Goal: Task Accomplishment & Management: Manage account settings

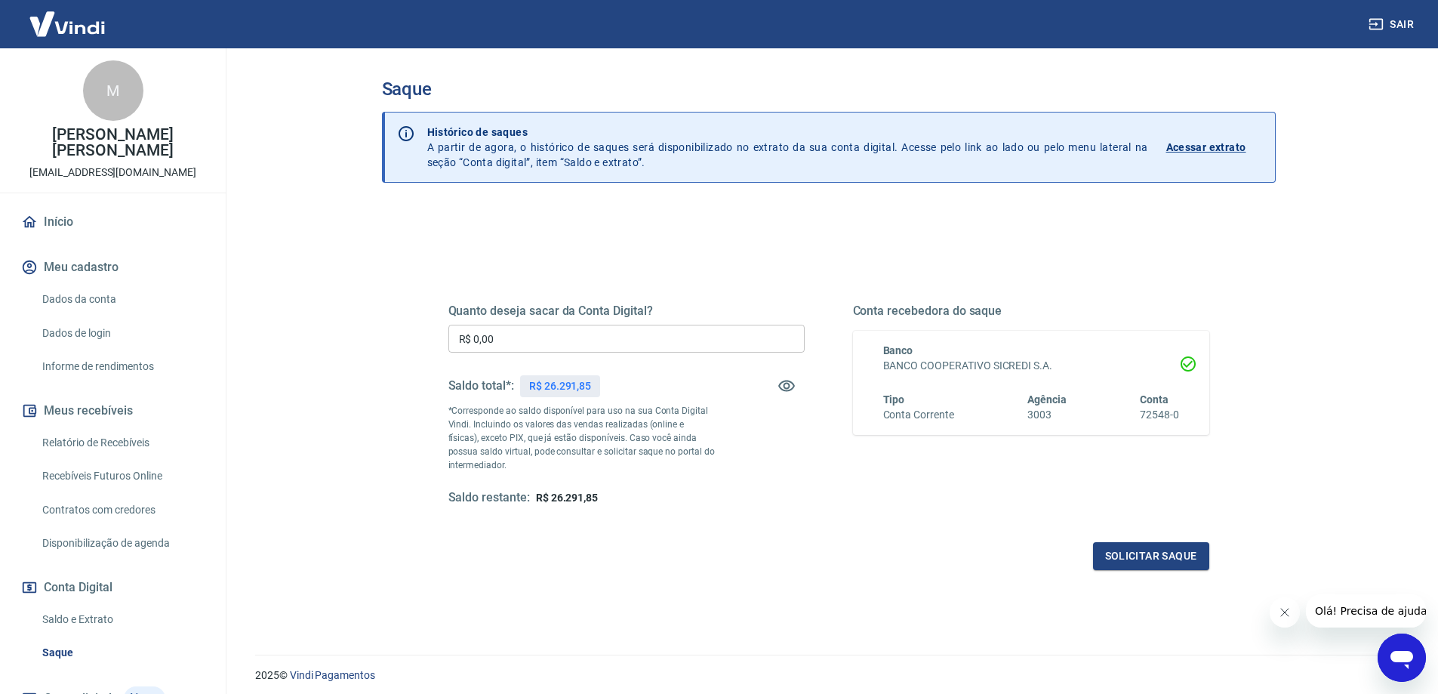
click at [628, 337] on input "R$ 0,00" at bounding box center [626, 339] width 356 height 28
click at [1145, 564] on button "Solicitar saque" at bounding box center [1151, 556] width 116 height 28
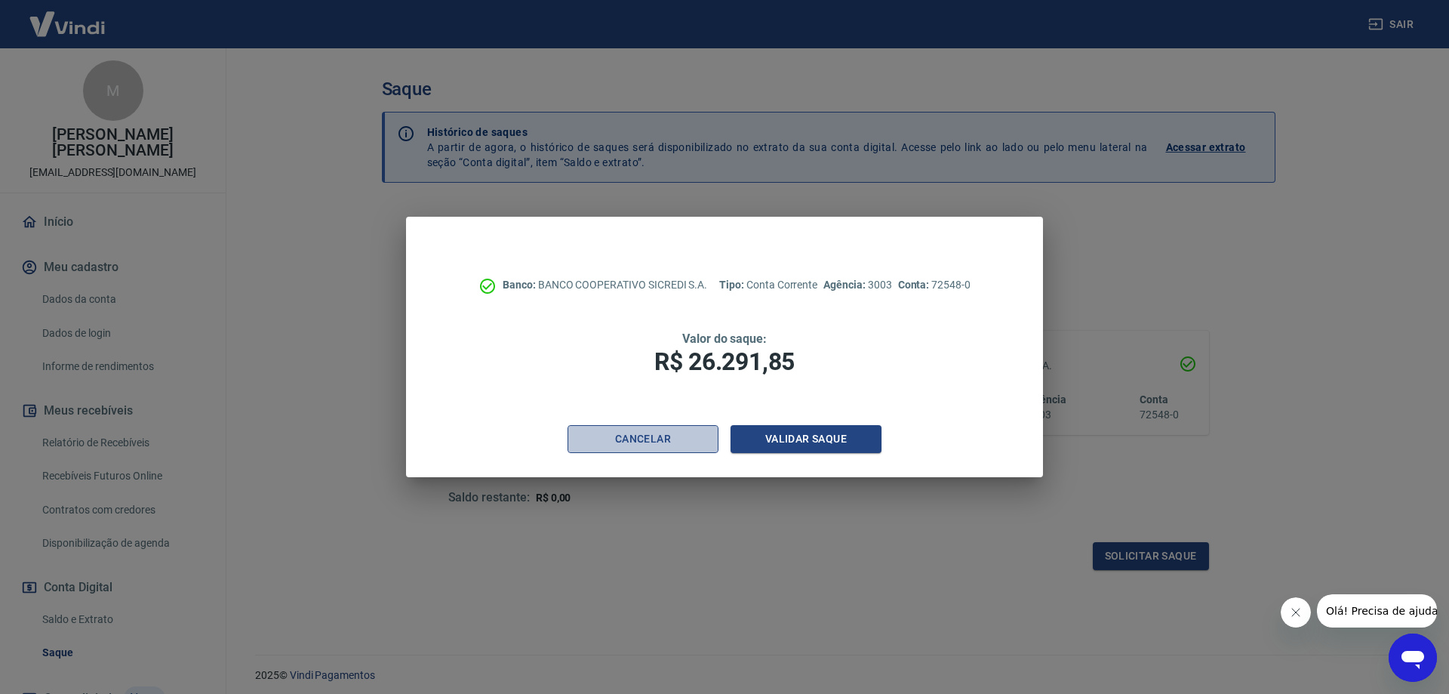
click at [680, 450] on button "Cancelar" at bounding box center [643, 439] width 151 height 28
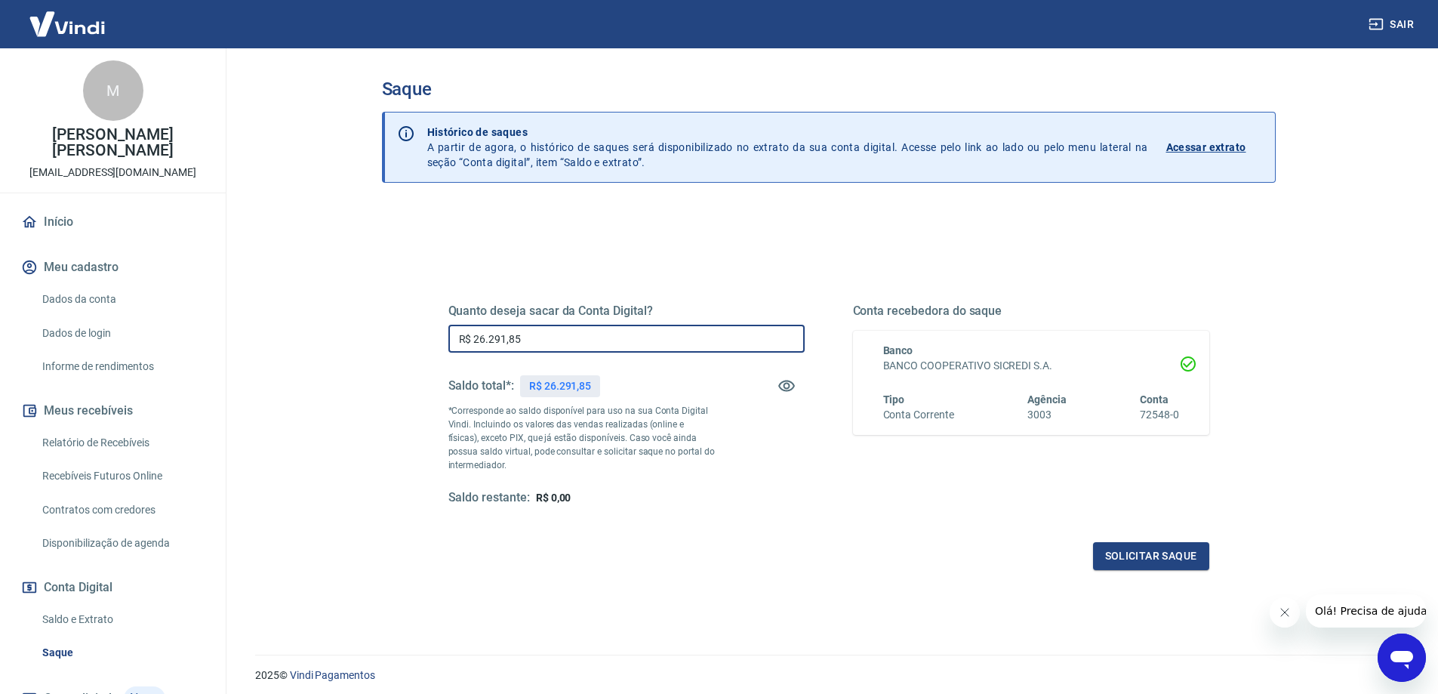
drag, startPoint x: 478, startPoint y: 335, endPoint x: 687, endPoint y: 353, distance: 209.8
click at [687, 353] on input "R$ 26.291,85" at bounding box center [626, 339] width 356 height 28
type input "R$ 25.000,00"
click at [1128, 557] on button "Solicitar saque" at bounding box center [1151, 556] width 116 height 28
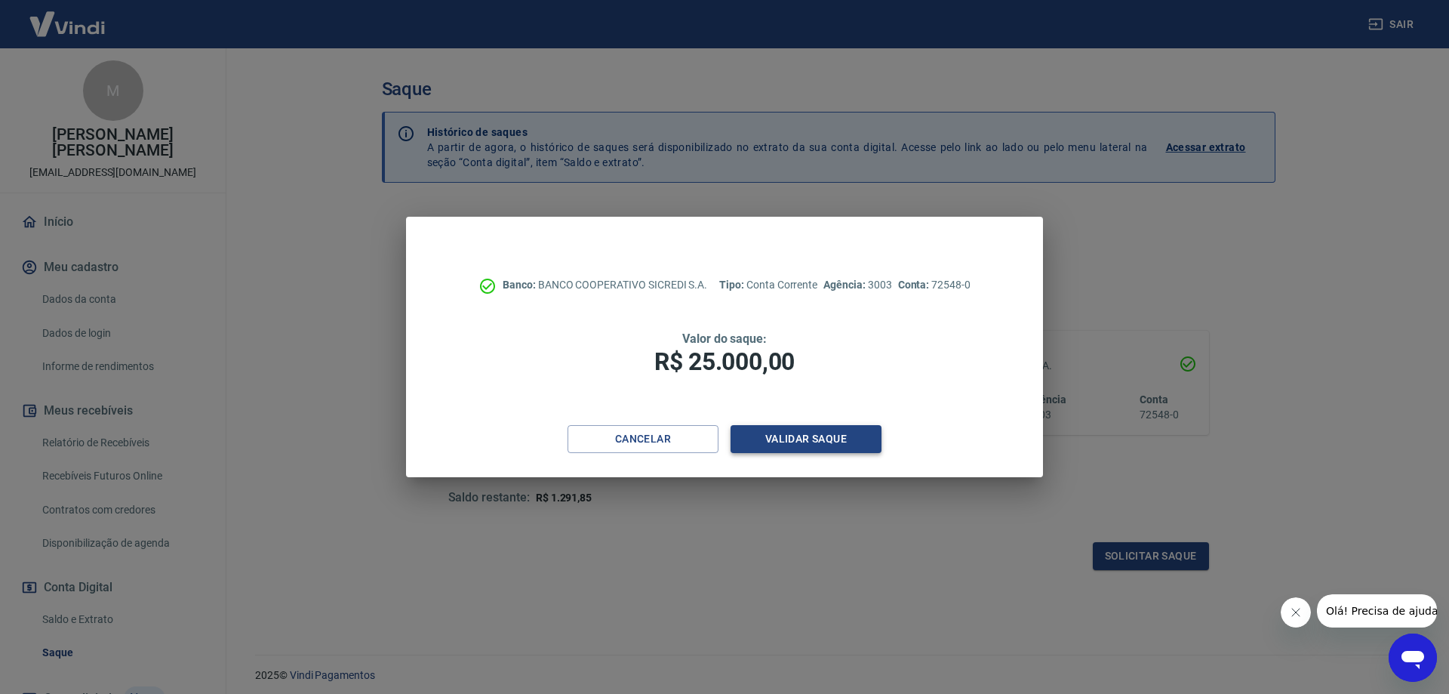
click at [778, 443] on button "Validar saque" at bounding box center [806, 439] width 151 height 28
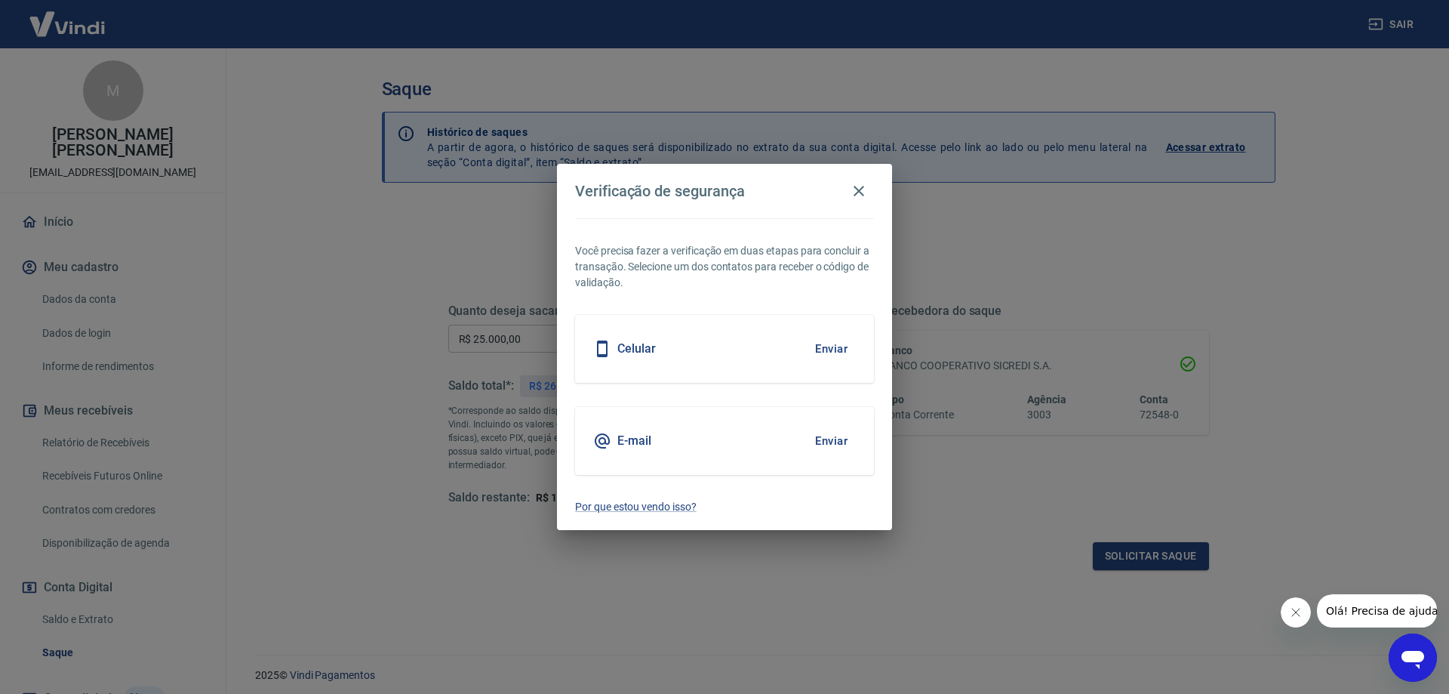
click at [827, 354] on button "Enviar" at bounding box center [831, 349] width 49 height 32
click at [824, 349] on button "Enviar" at bounding box center [831, 349] width 49 height 32
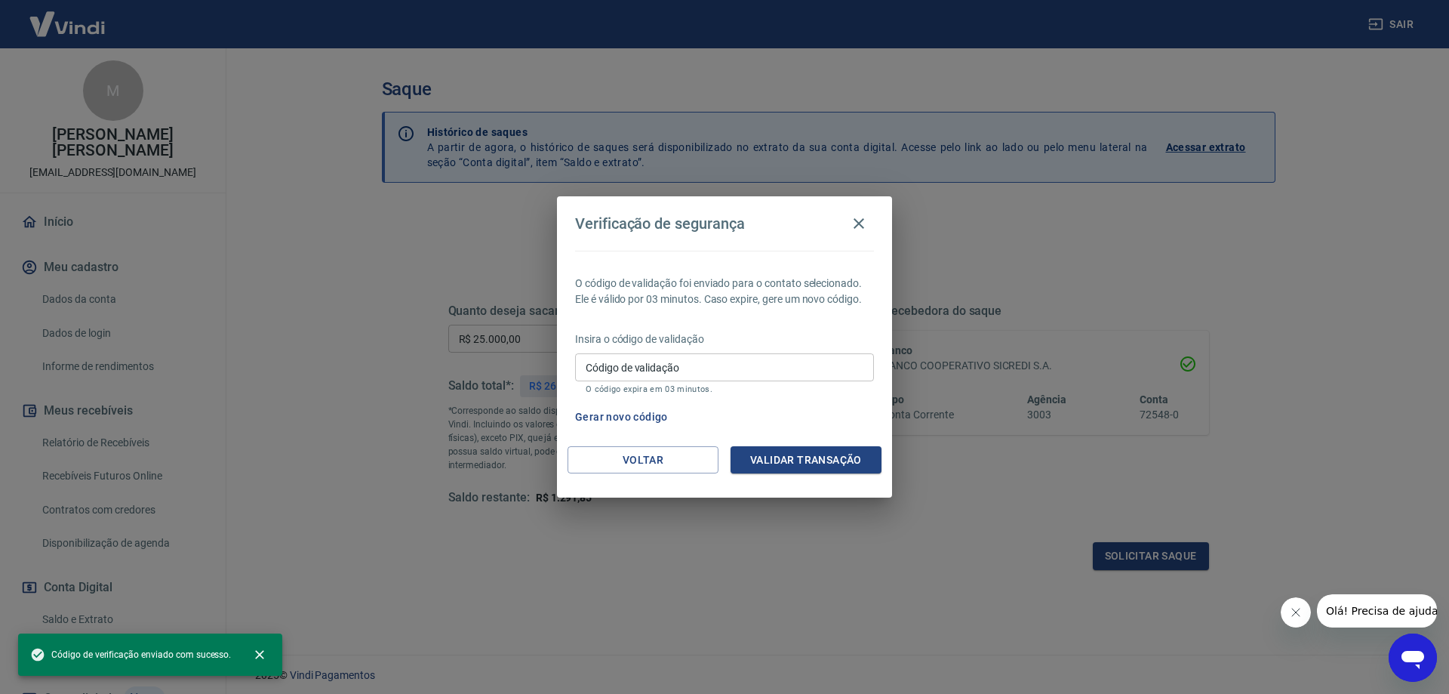
click at [639, 350] on div "Insira o código de validação Código de validação Código de validação O código e…" at bounding box center [724, 364] width 299 height 66
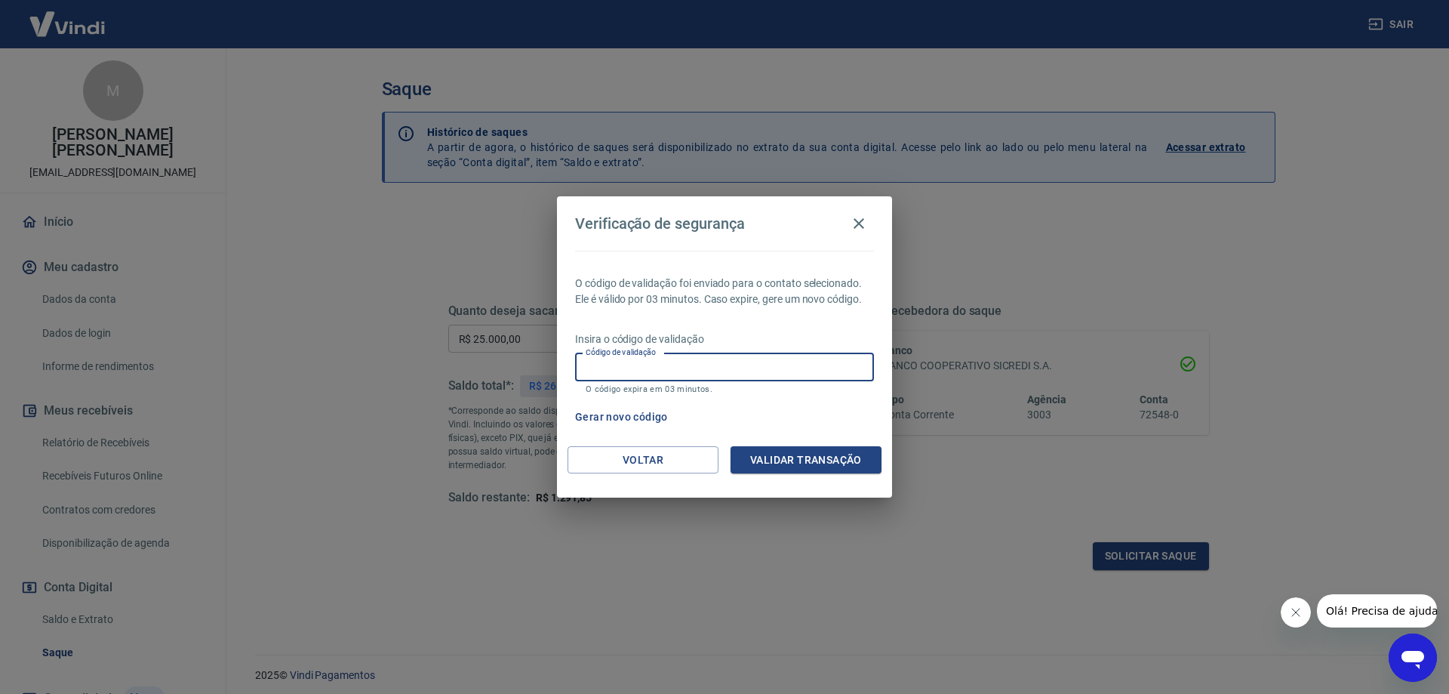
click at [730, 367] on input "Código de validação" at bounding box center [724, 367] width 299 height 28
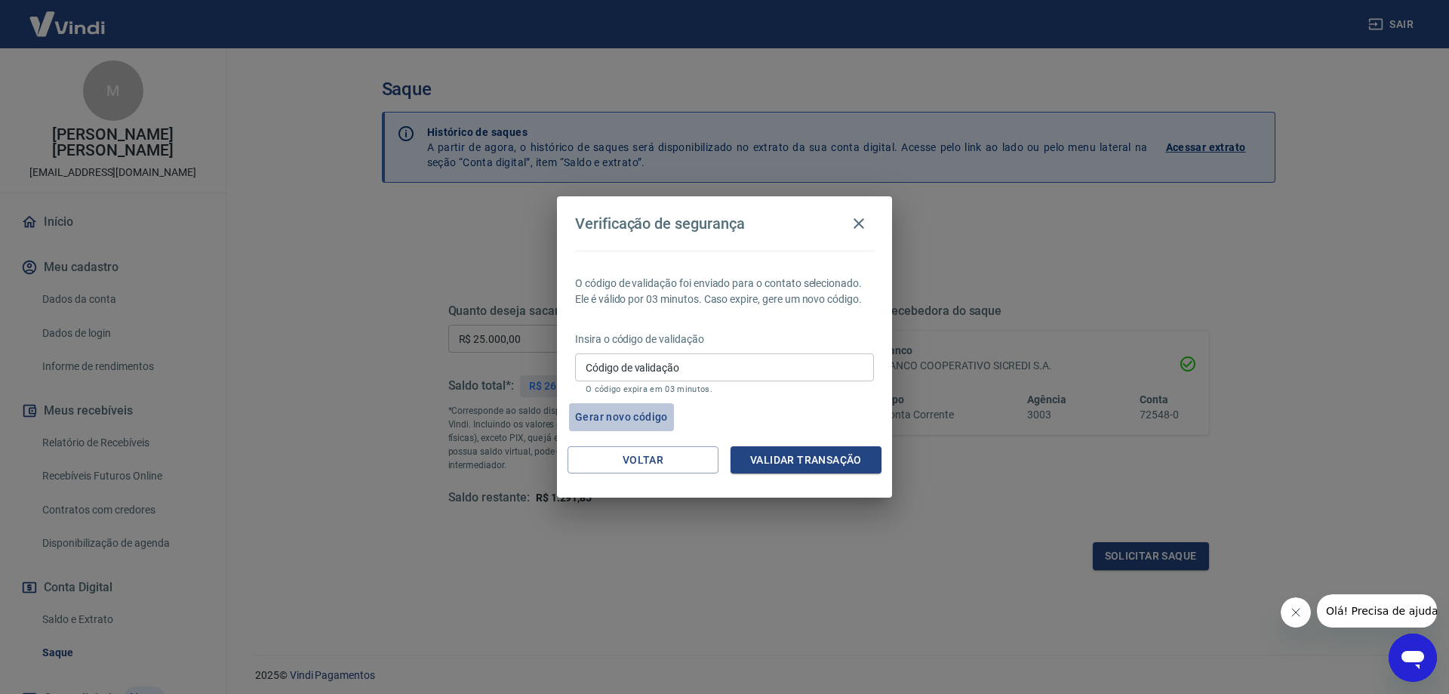
click at [658, 411] on button "Gerar novo código" at bounding box center [621, 417] width 105 height 28
click at [633, 374] on input "Código de validação" at bounding box center [724, 367] width 299 height 28
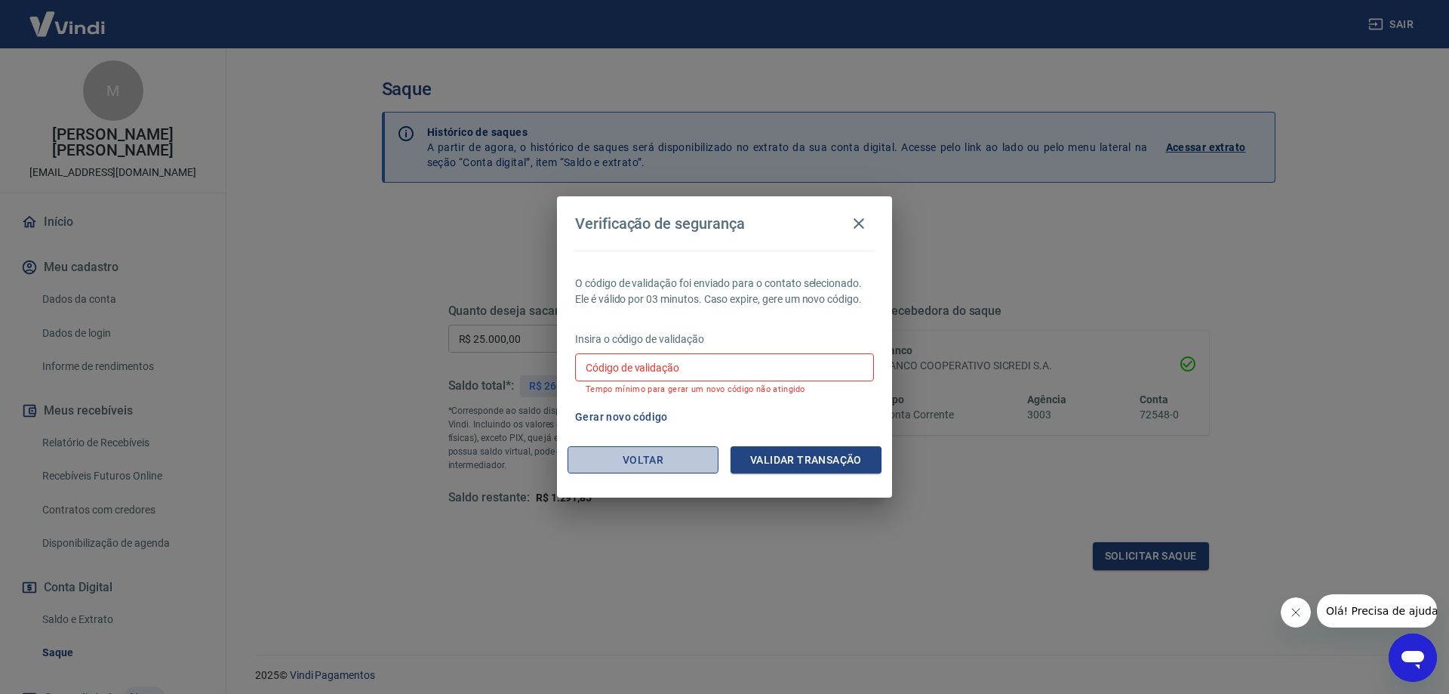
click at [623, 462] on button "Voltar" at bounding box center [643, 460] width 151 height 28
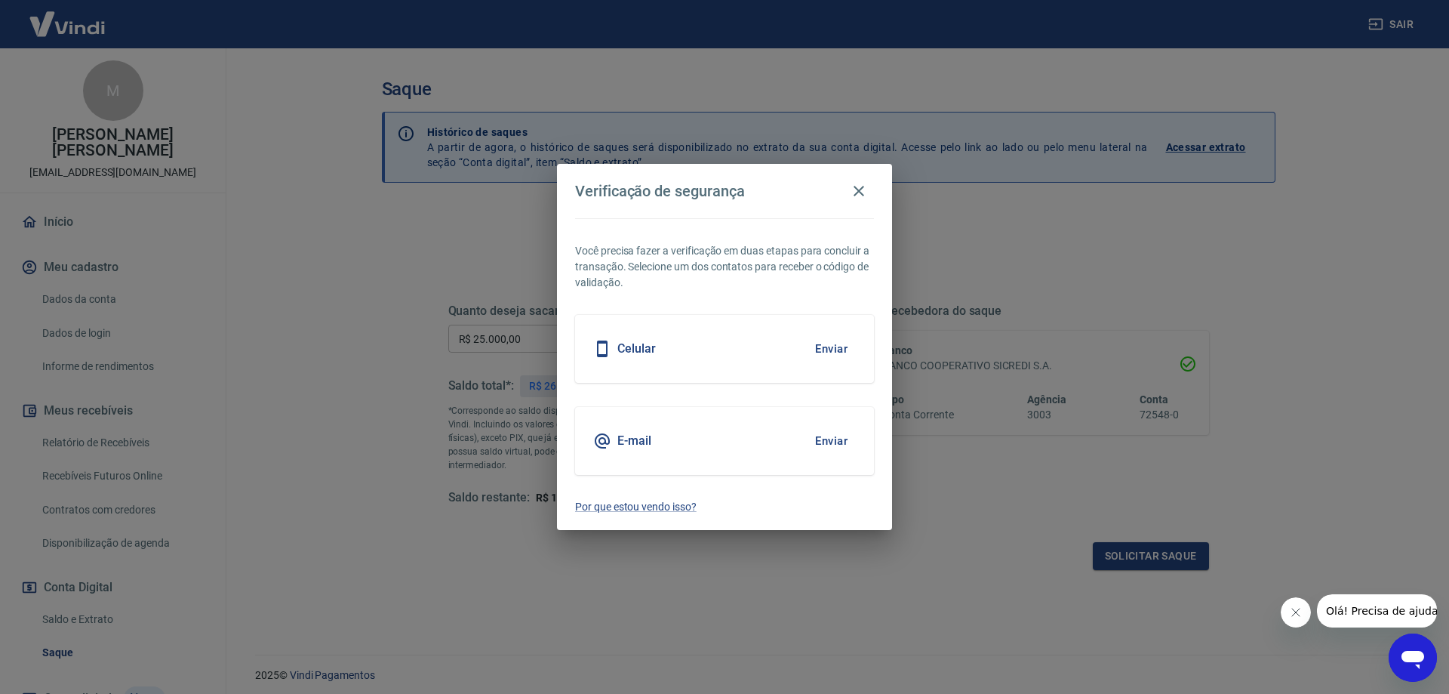
click at [673, 438] on div "E-mail Enviar" at bounding box center [724, 441] width 299 height 68
click at [826, 442] on button "Enviar" at bounding box center [831, 441] width 49 height 32
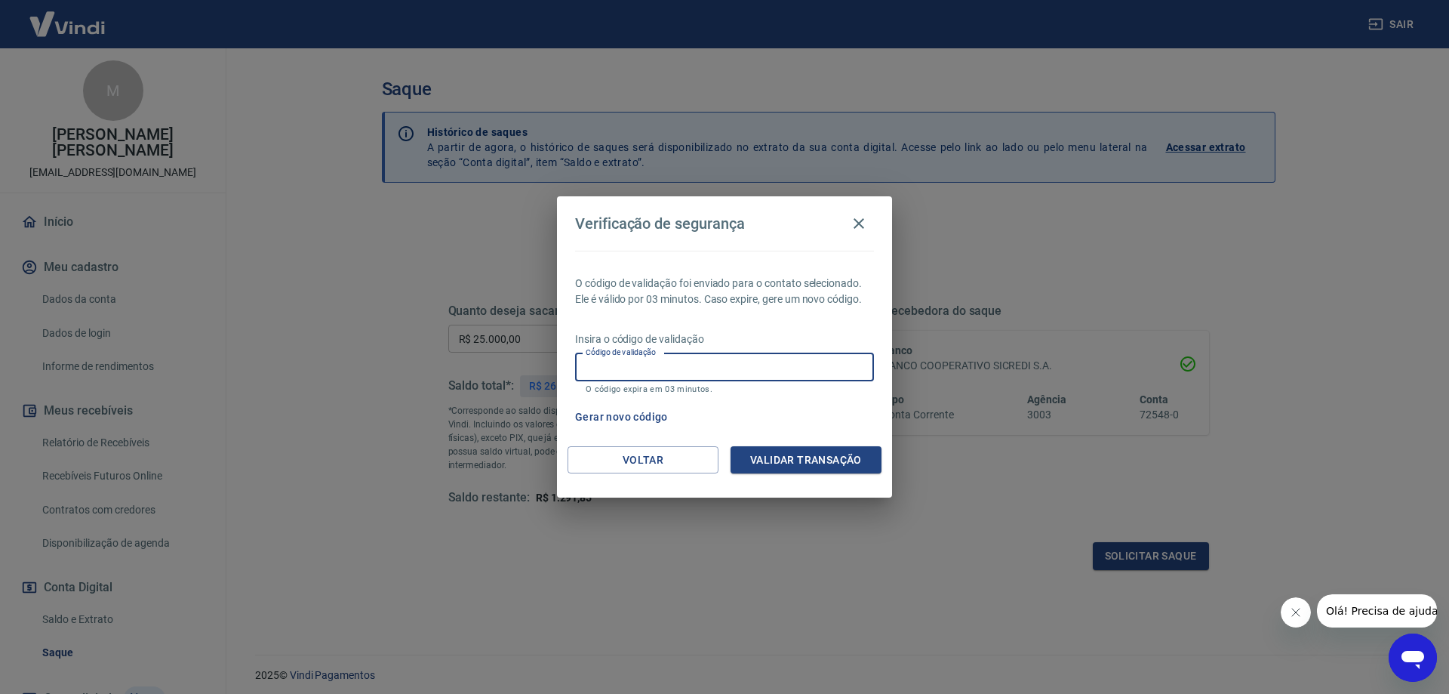
click at [695, 366] on input "Código de validação" at bounding box center [724, 367] width 299 height 28
click at [626, 419] on button "Gerar novo código" at bounding box center [621, 417] width 105 height 28
drag, startPoint x: 634, startPoint y: 367, endPoint x: 644, endPoint y: 372, distance: 11.1
click at [644, 372] on input "Código de validação" at bounding box center [724, 367] width 299 height 28
paste input "518175"
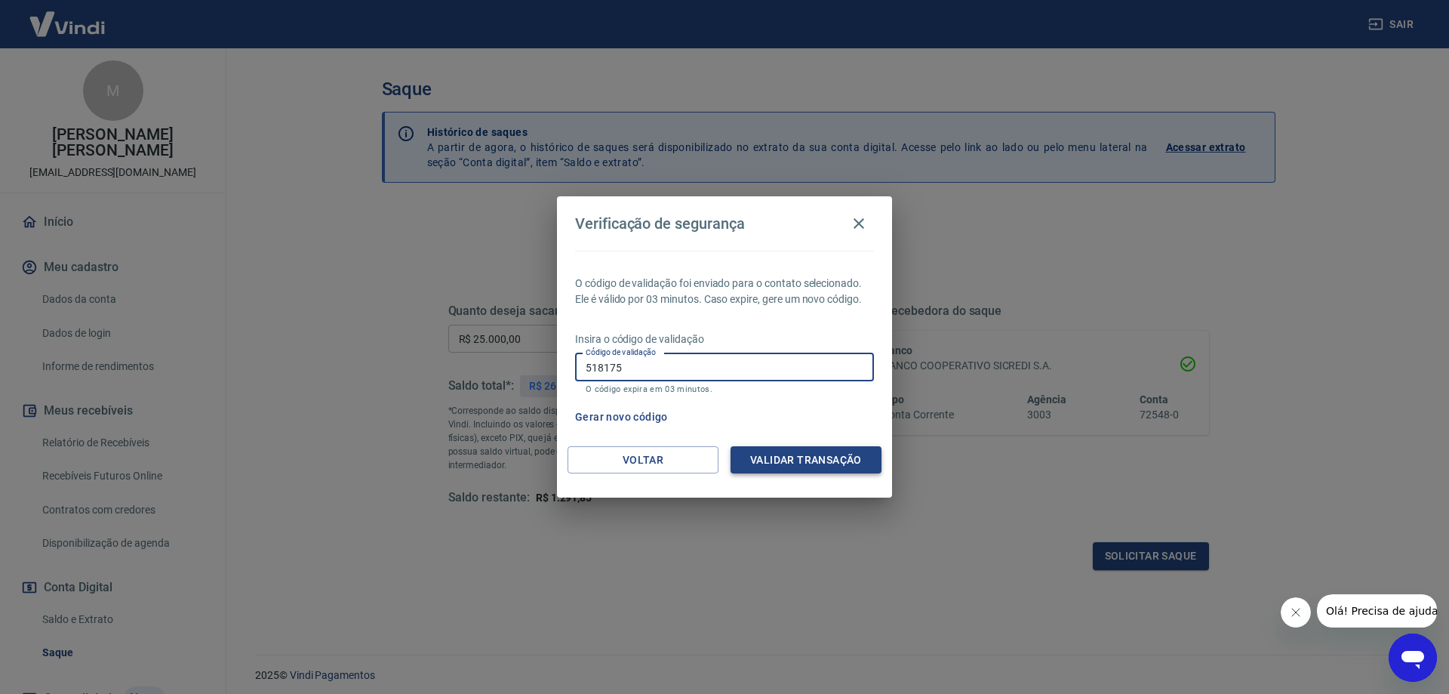
type input "518175"
drag, startPoint x: 787, startPoint y: 458, endPoint x: 796, endPoint y: 464, distance: 11.5
click at [788, 458] on button "Validar transação" at bounding box center [806, 460] width 151 height 28
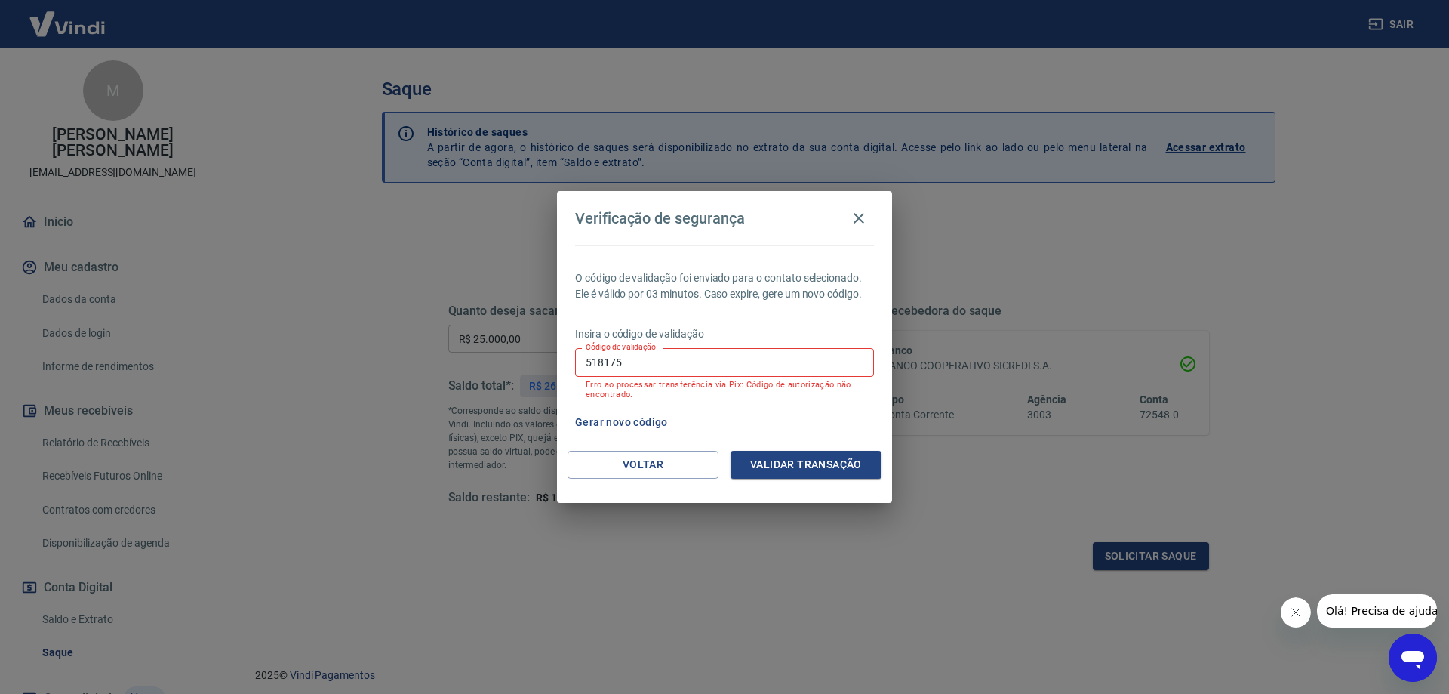
click at [623, 417] on button "Gerar novo código" at bounding box center [621, 422] width 105 height 28
click at [652, 365] on input "518175" at bounding box center [724, 362] width 299 height 28
paste input "561329"
type input "561329"
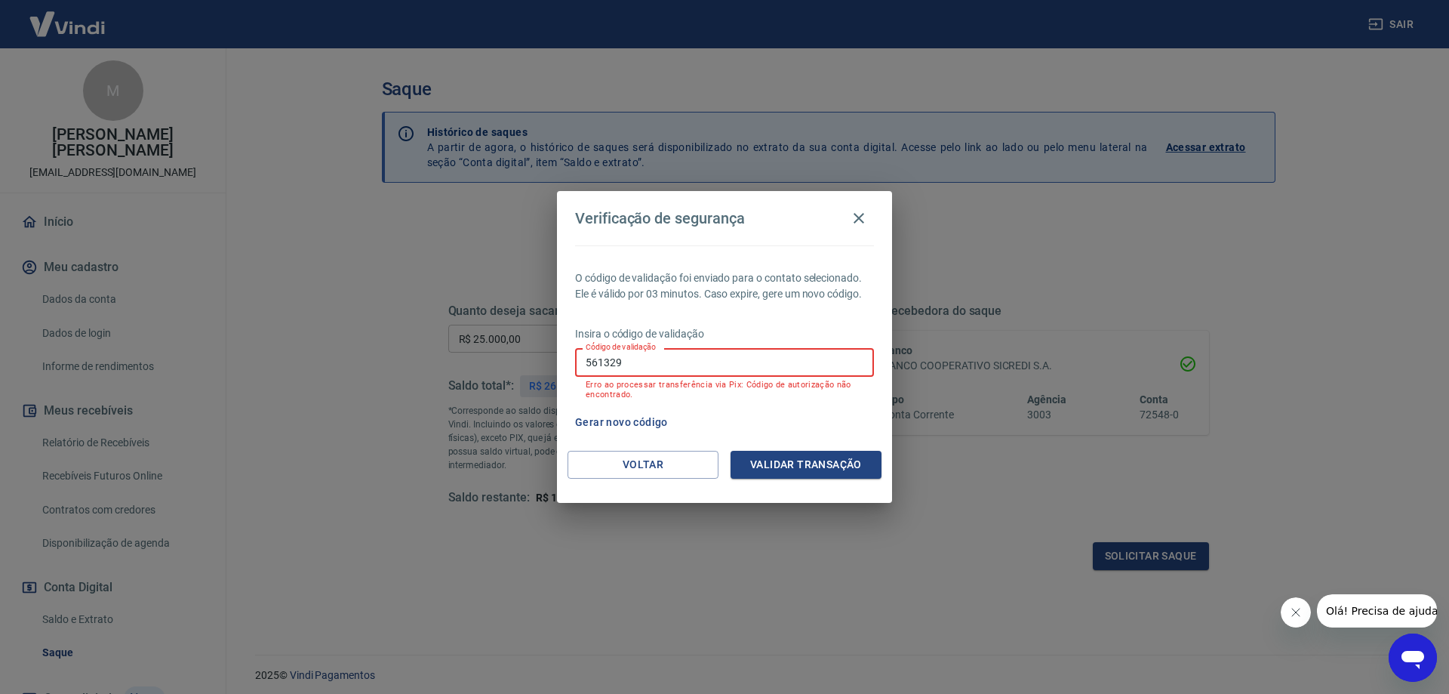
click at [778, 473] on button "Validar transação" at bounding box center [806, 465] width 151 height 28
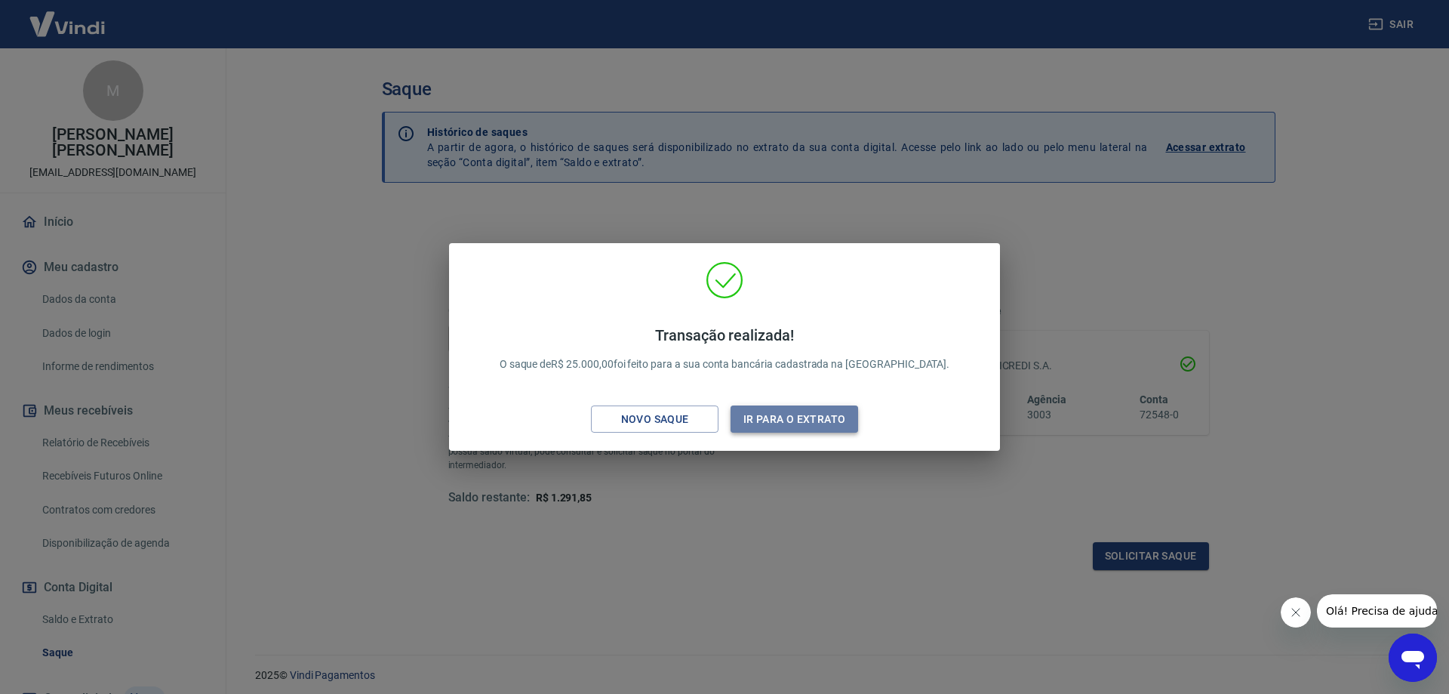
click at [792, 423] on button "Ir para o extrato" at bounding box center [795, 419] width 128 height 28
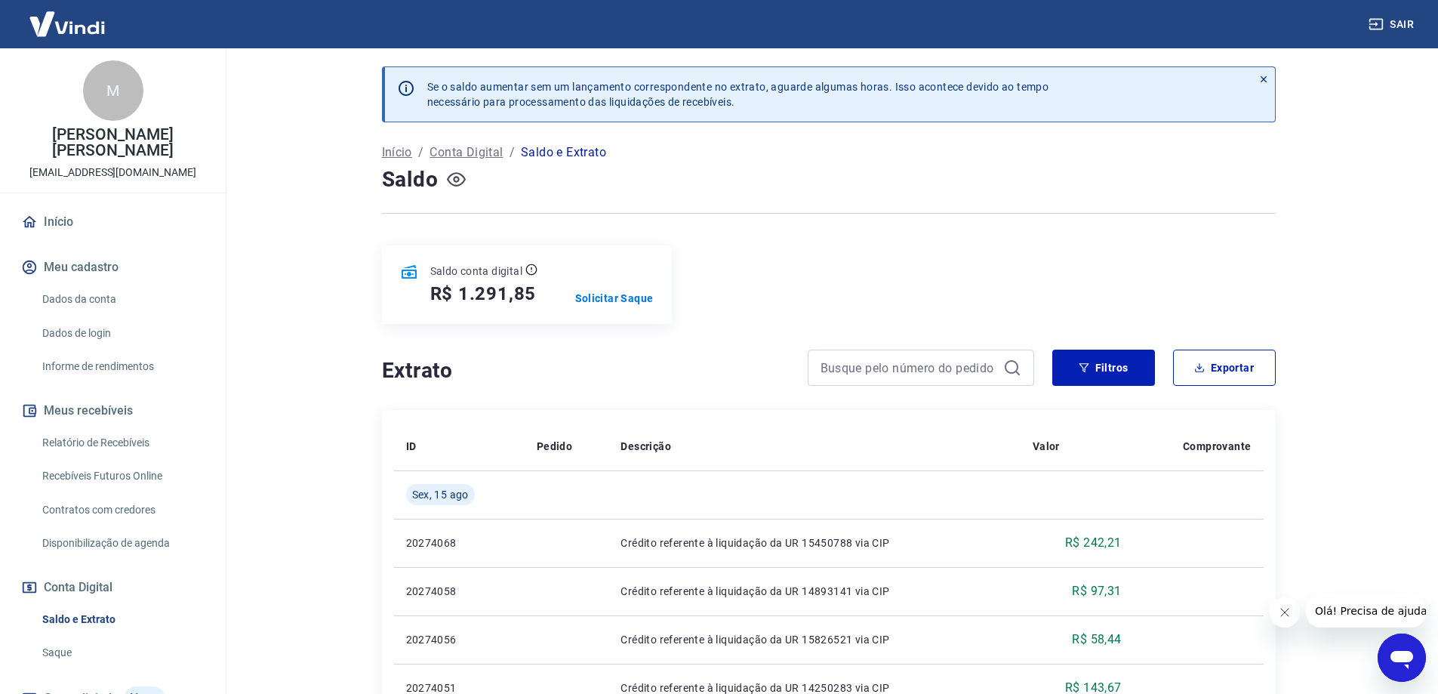
click at [457, 183] on icon "button" at bounding box center [456, 179] width 19 height 19
